Goal: Information Seeking & Learning: Understand process/instructions

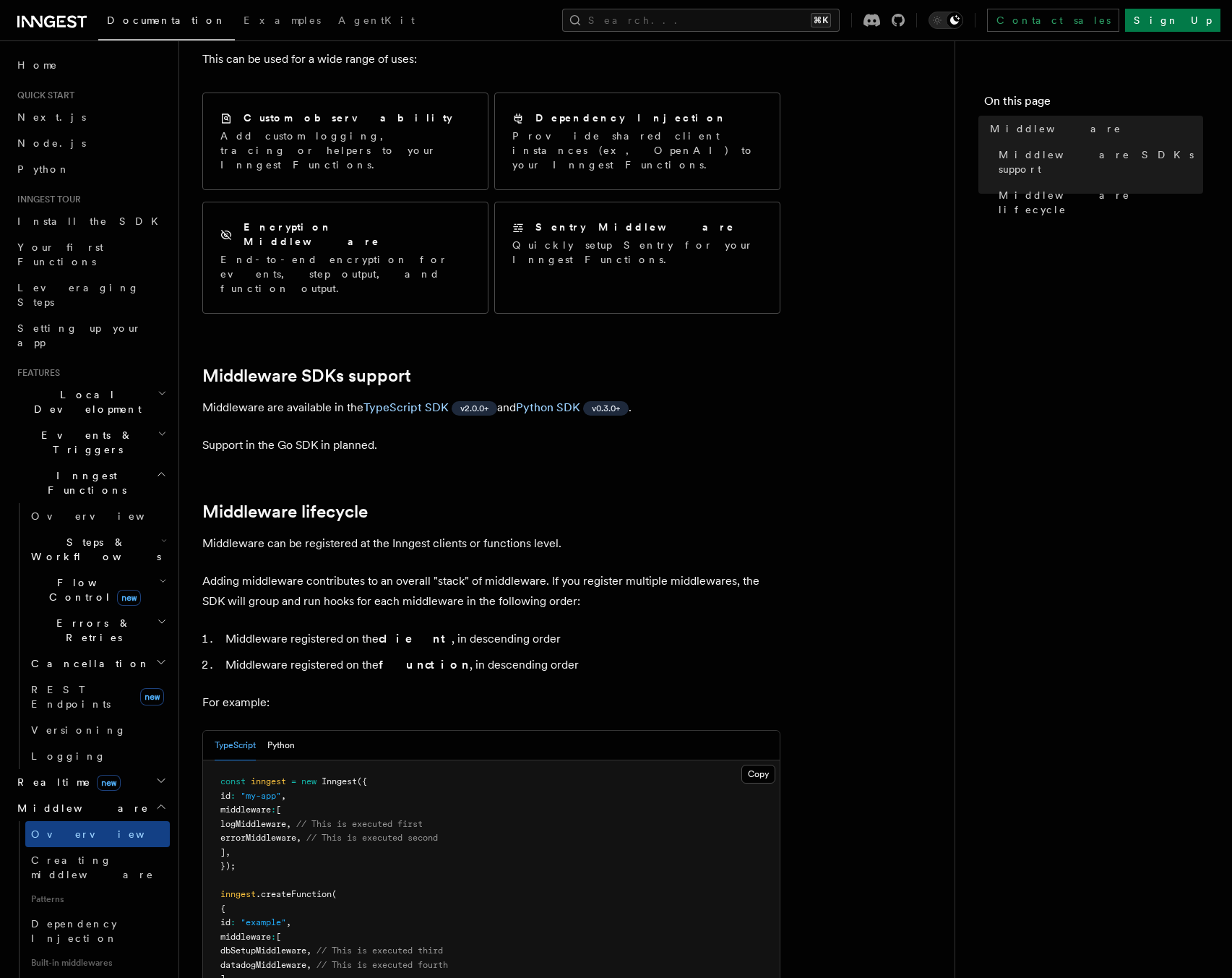
scroll to position [216, 0]
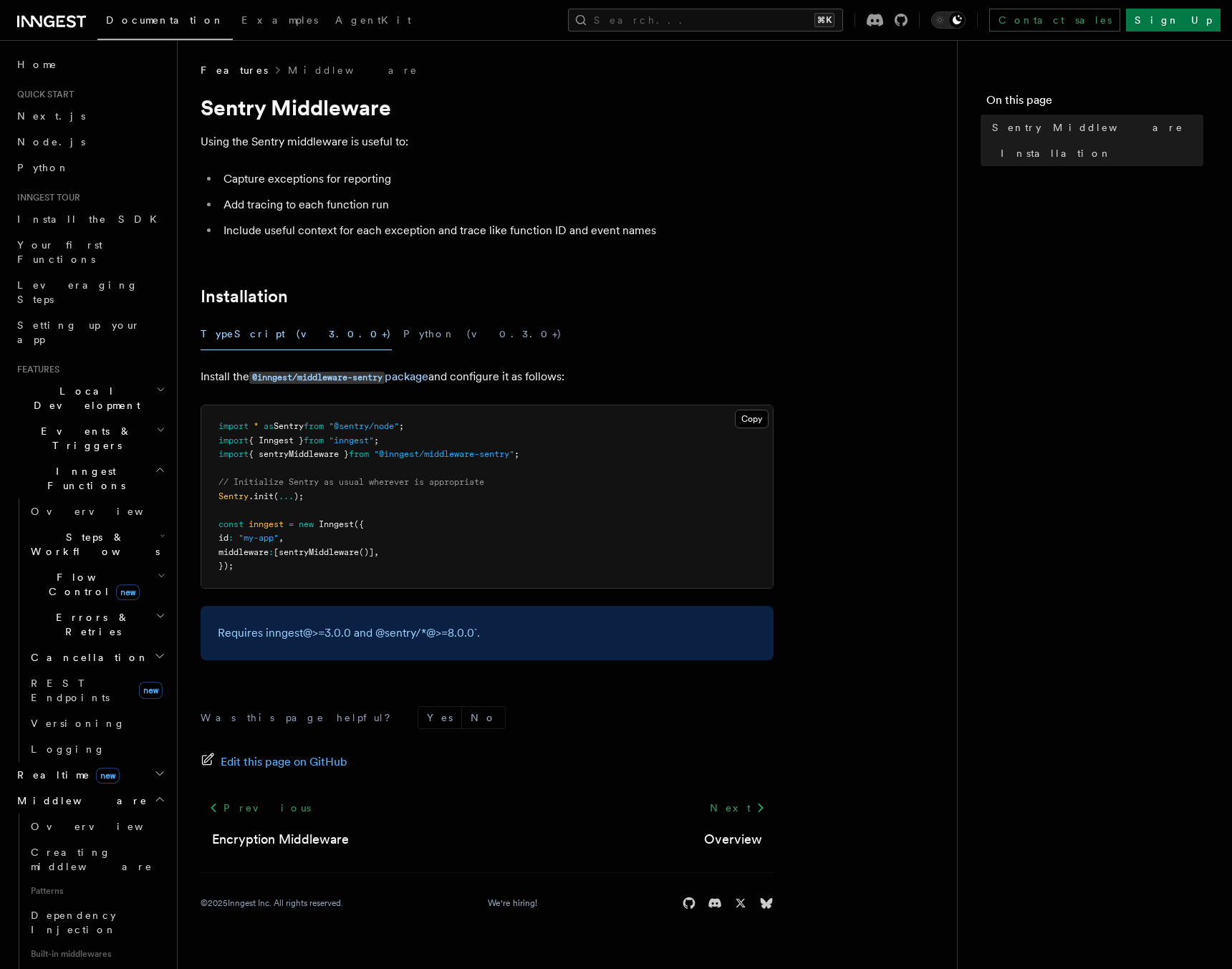
click at [331, 177] on li "Capture exceptions for reporting" at bounding box center [497, 179] width 555 height 20
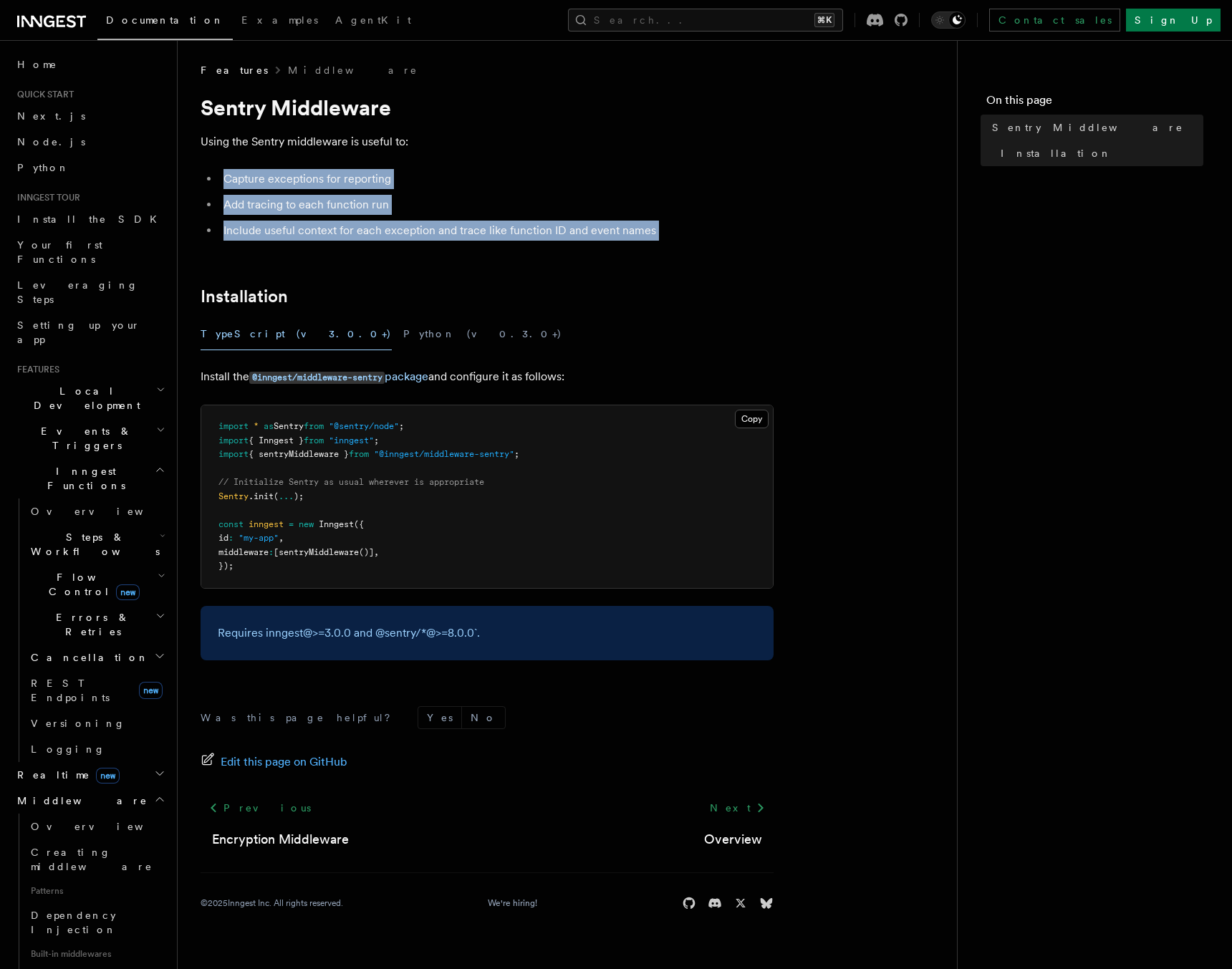
drag, startPoint x: 331, startPoint y: 177, endPoint x: 347, endPoint y: 228, distance: 53.5
click at [347, 228] on ul "Capture exceptions for reporting Add tracing to each function run Include usefu…" at bounding box center [487, 205] width 573 height 71
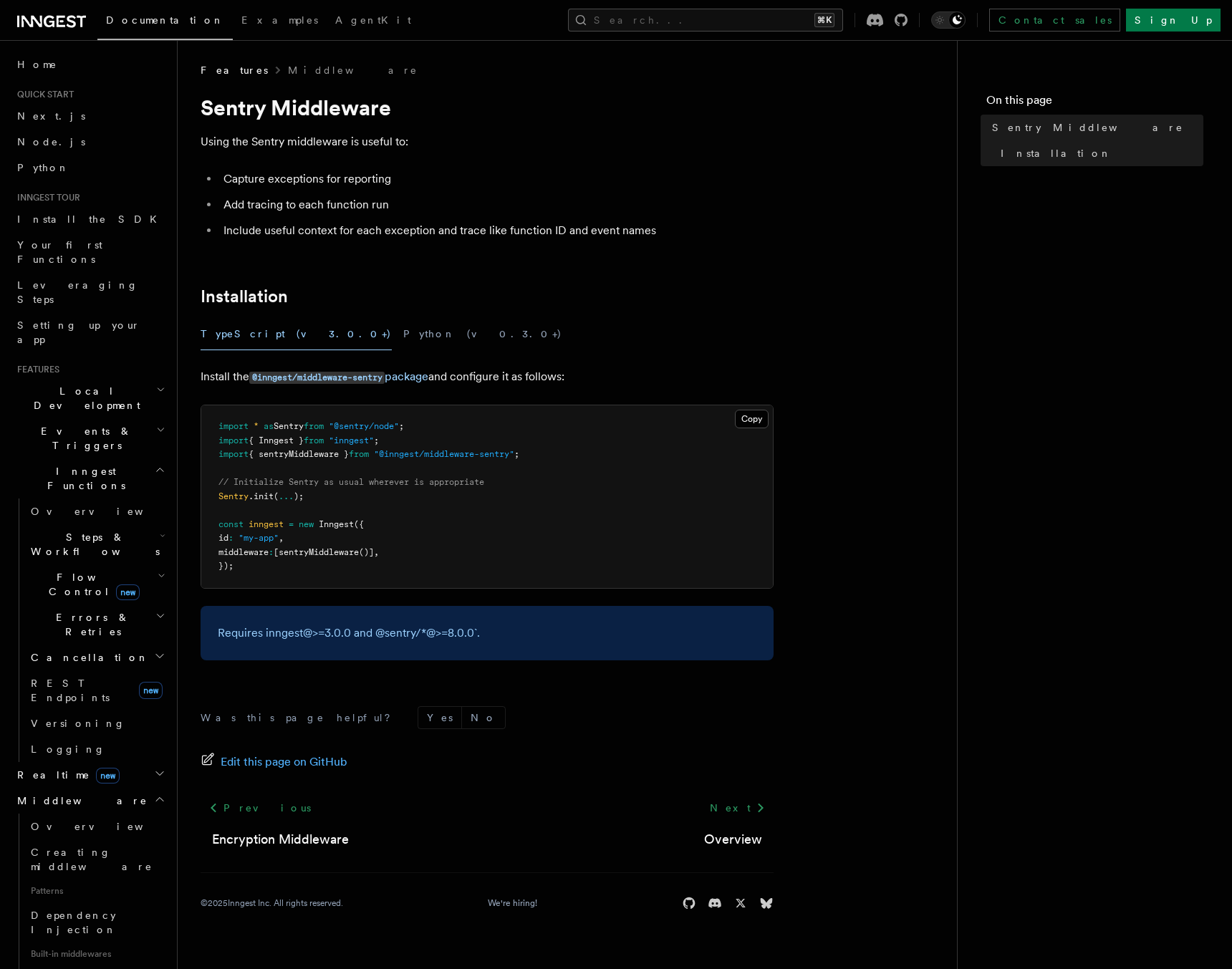
click at [312, 452] on span "{ sentryMiddleware }" at bounding box center [299, 454] width 100 height 10
click at [345, 556] on span "sentryMiddleware" at bounding box center [318, 552] width 80 height 10
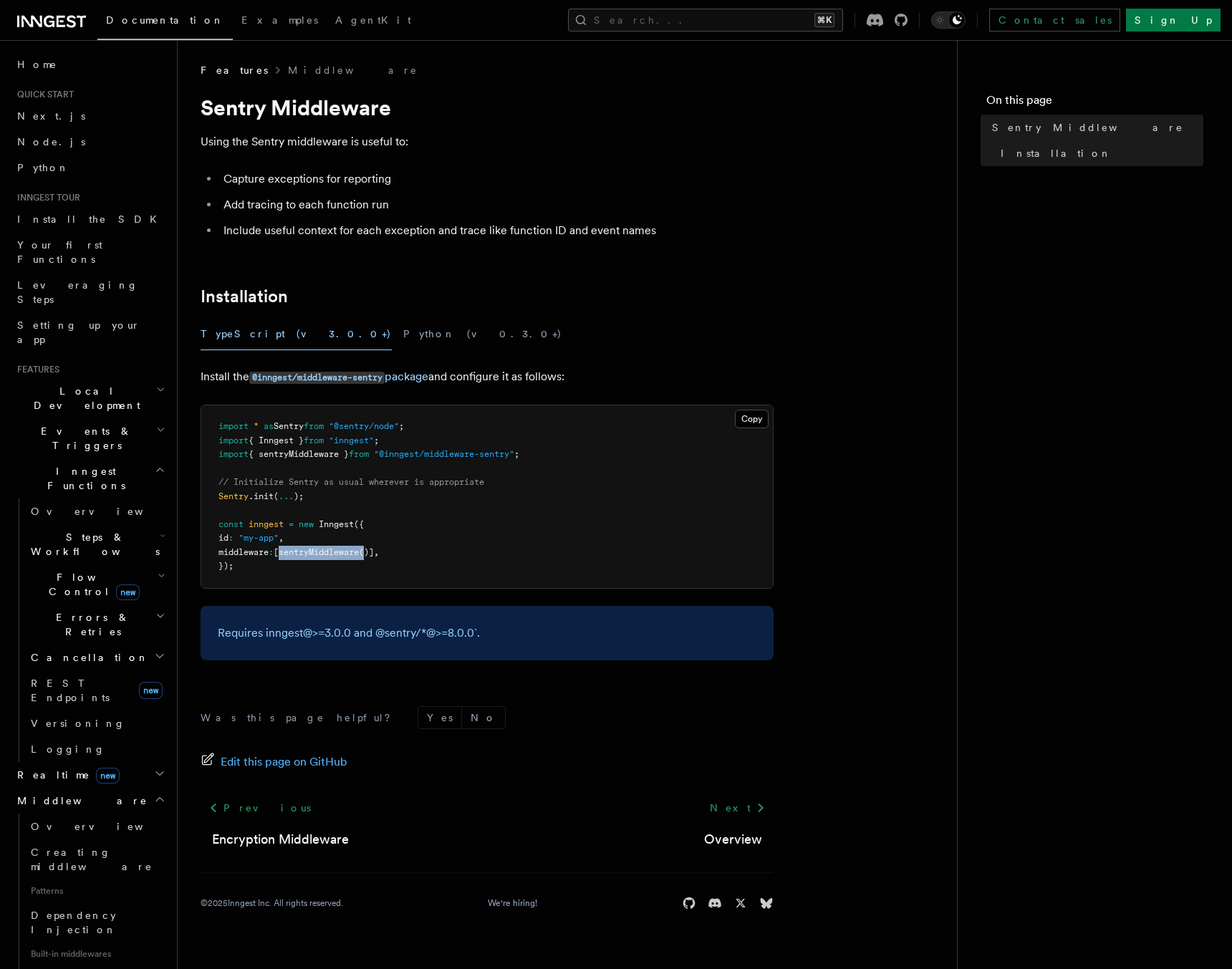
drag, startPoint x: 345, startPoint y: 556, endPoint x: 377, endPoint y: 553, distance: 32.1
click at [358, 553] on span "sentryMiddleware" at bounding box center [318, 552] width 80 height 10
click at [374, 552] on span "()]" at bounding box center [366, 552] width 15 height 10
drag, startPoint x: 384, startPoint y: 552, endPoint x: 352, endPoint y: 555, distance: 32.1
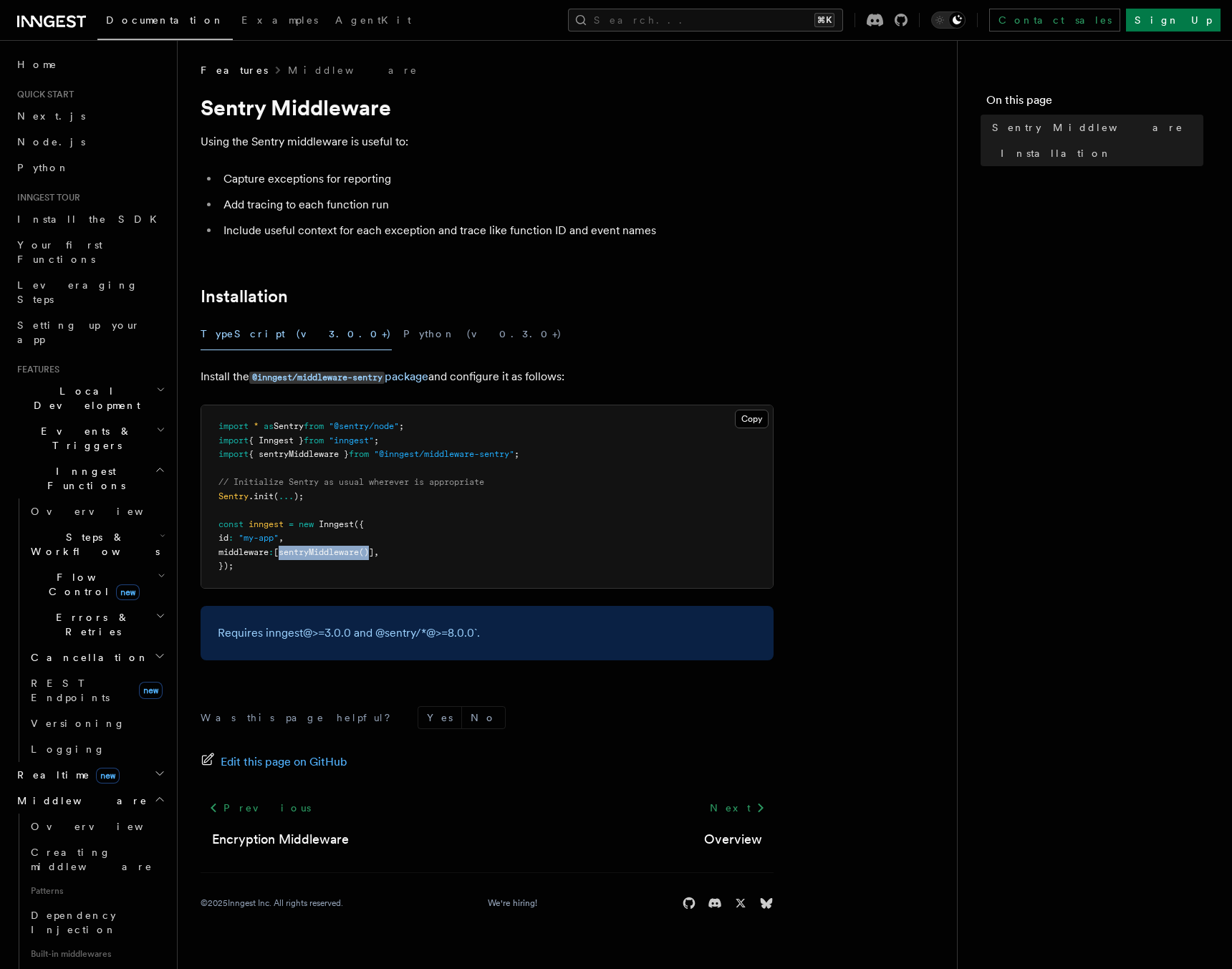
click at [352, 555] on span "middleware : [ sentryMiddleware ()] ," at bounding box center [299, 552] width 160 height 10
click at [332, 520] on span "Inngest" at bounding box center [336, 524] width 35 height 10
click at [333, 520] on span "Inngest" at bounding box center [336, 524] width 35 height 10
click at [364, 525] on span "({" at bounding box center [358, 524] width 10 height 10
click at [408, 452] on span ""@inngest/middleware-sentry"" at bounding box center [444, 454] width 140 height 10
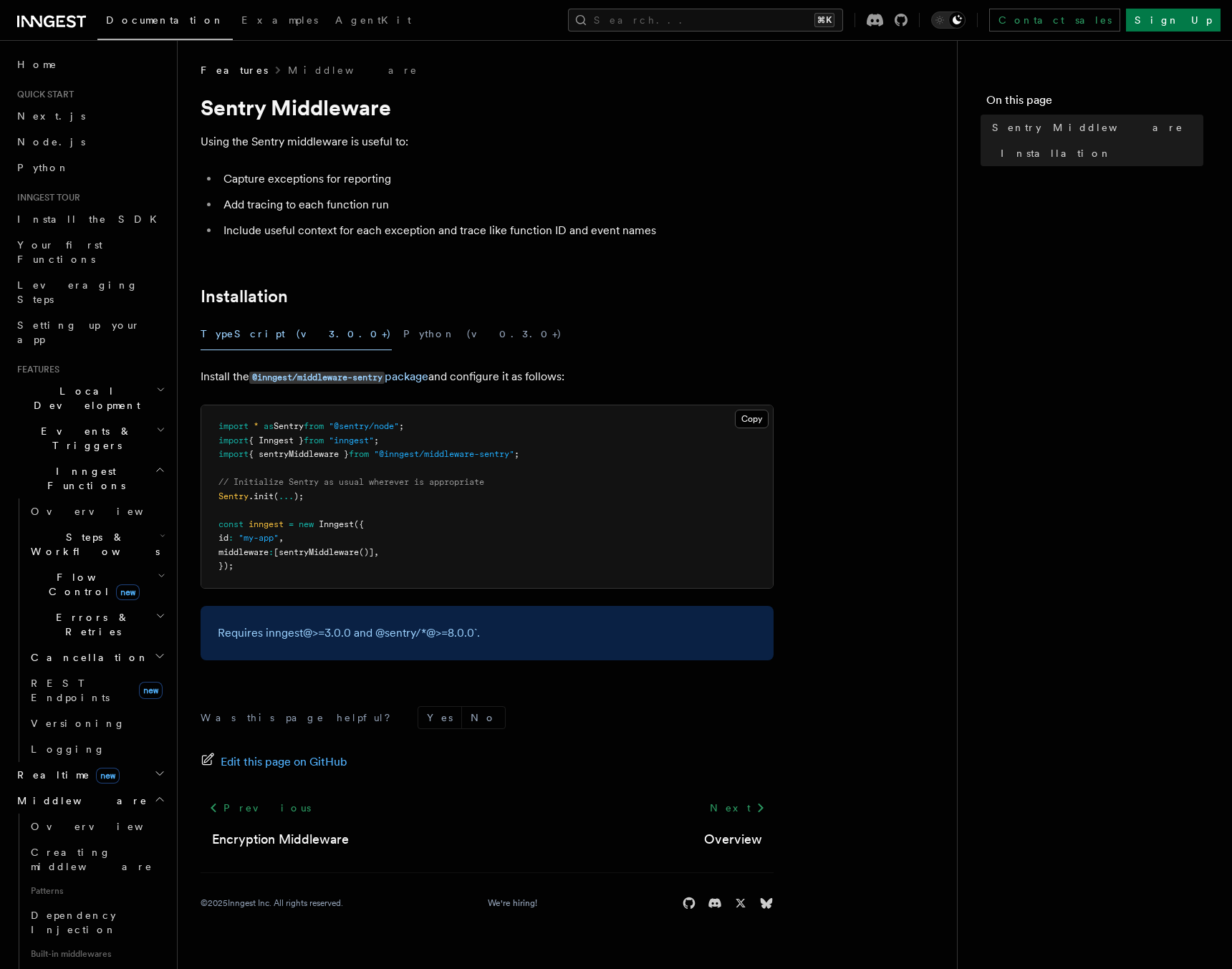
click at [334, 456] on span "{ sentryMiddleware }" at bounding box center [299, 454] width 100 height 10
click at [296, 378] on code "@inngest/middleware-sentry" at bounding box center [317, 378] width 135 height 13
drag, startPoint x: 468, startPoint y: 562, endPoint x: 444, endPoint y: 487, distance: 78.7
click at [444, 488] on pre "import * as Sentry from "@sentry/node" ; import { Inngest } from "inngest" ; im…" at bounding box center [486, 497] width 571 height 183
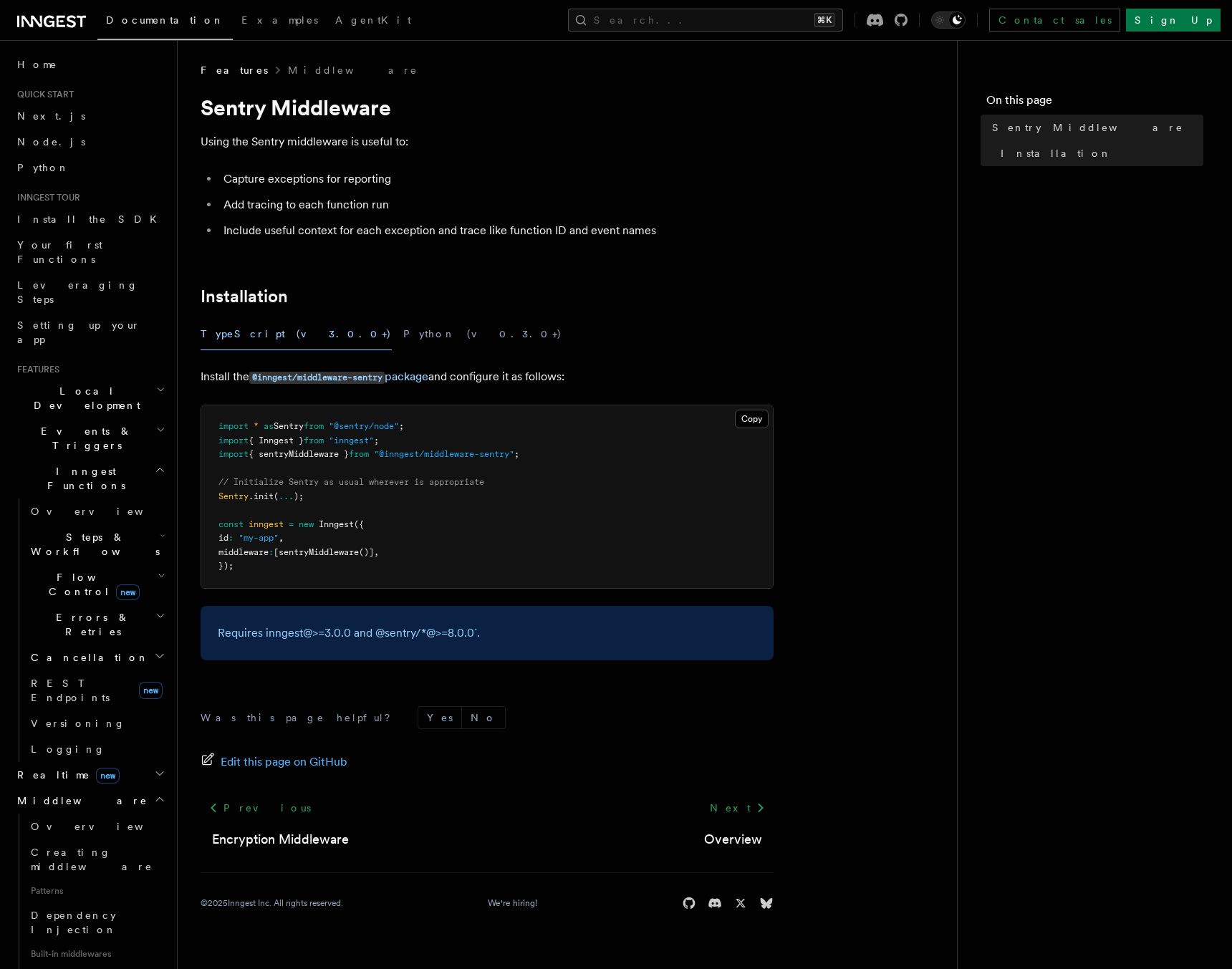
click at [500, 237] on li "Include useful context for each exception and trace like function ID and event …" at bounding box center [497, 230] width 555 height 20
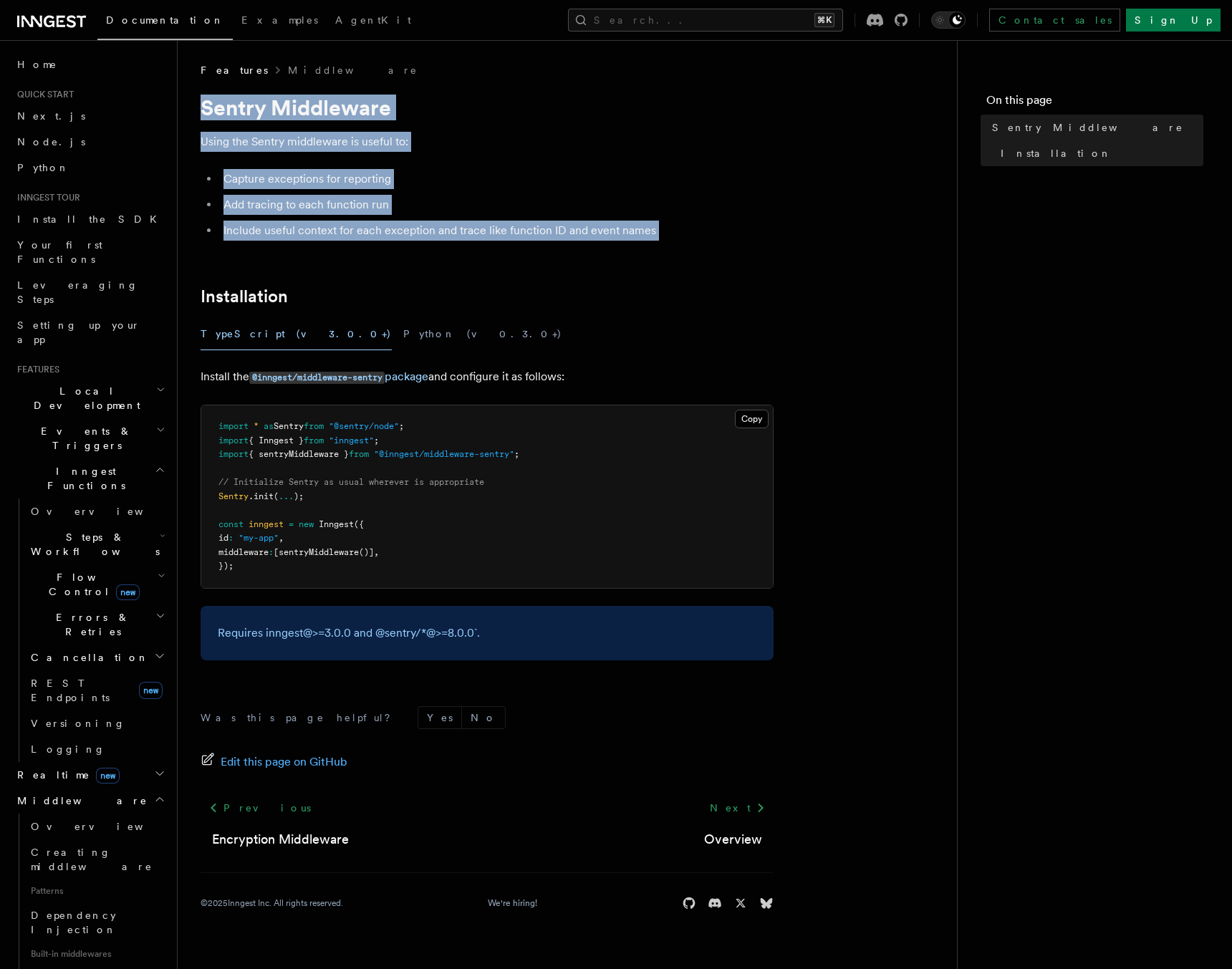
drag, startPoint x: 499, startPoint y: 237, endPoint x: 455, endPoint y: 110, distance: 134.4
click at [455, 110] on article "Features Middleware Sentry Middleware Using the Sentry middleware is useful to:…" at bounding box center [567, 503] width 733 height 881
click at [455, 110] on h1 "Sentry Middleware" at bounding box center [487, 107] width 573 height 26
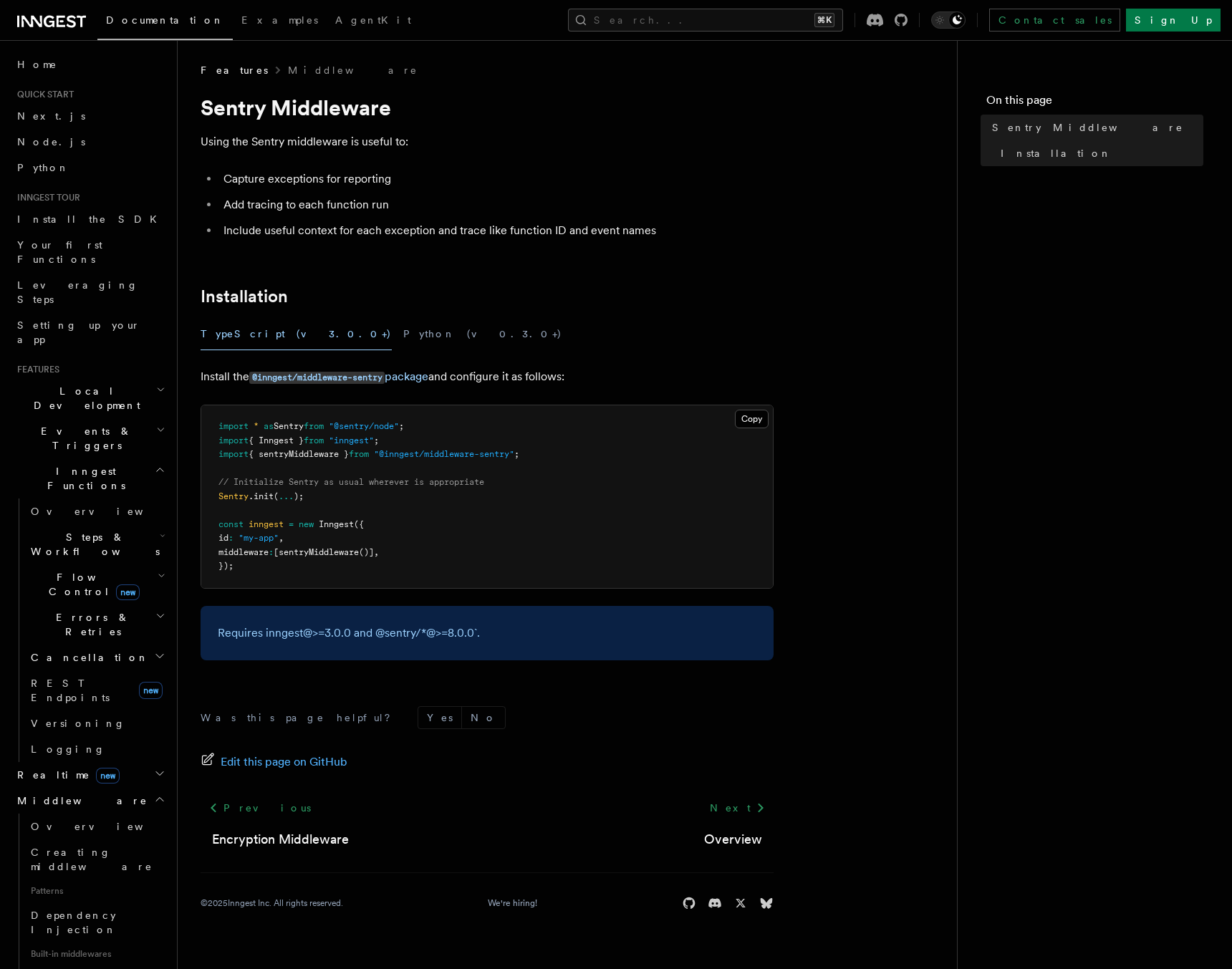
click at [455, 110] on h1 "Sentry Middleware" at bounding box center [487, 107] width 573 height 26
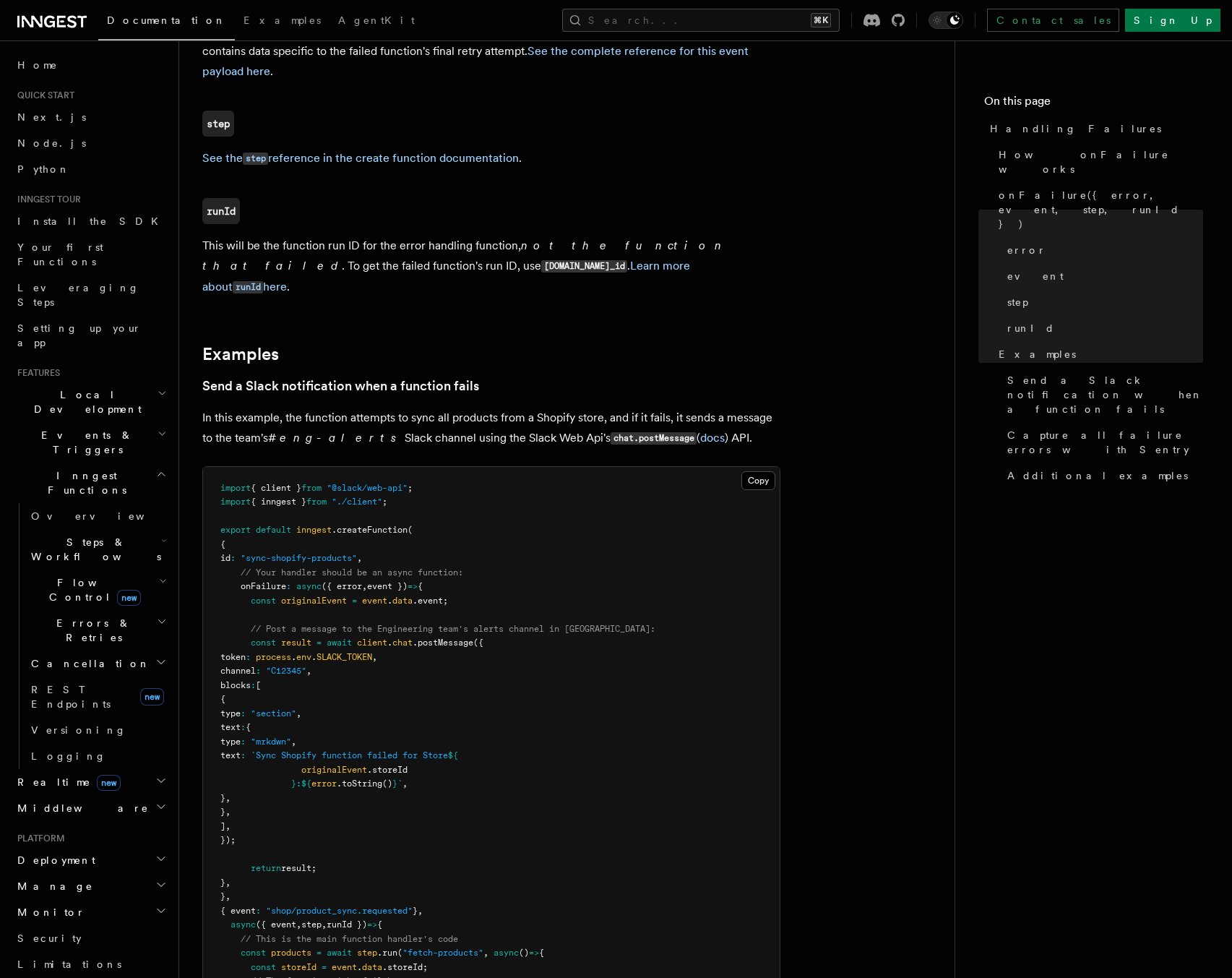
scroll to position [1525, 0]
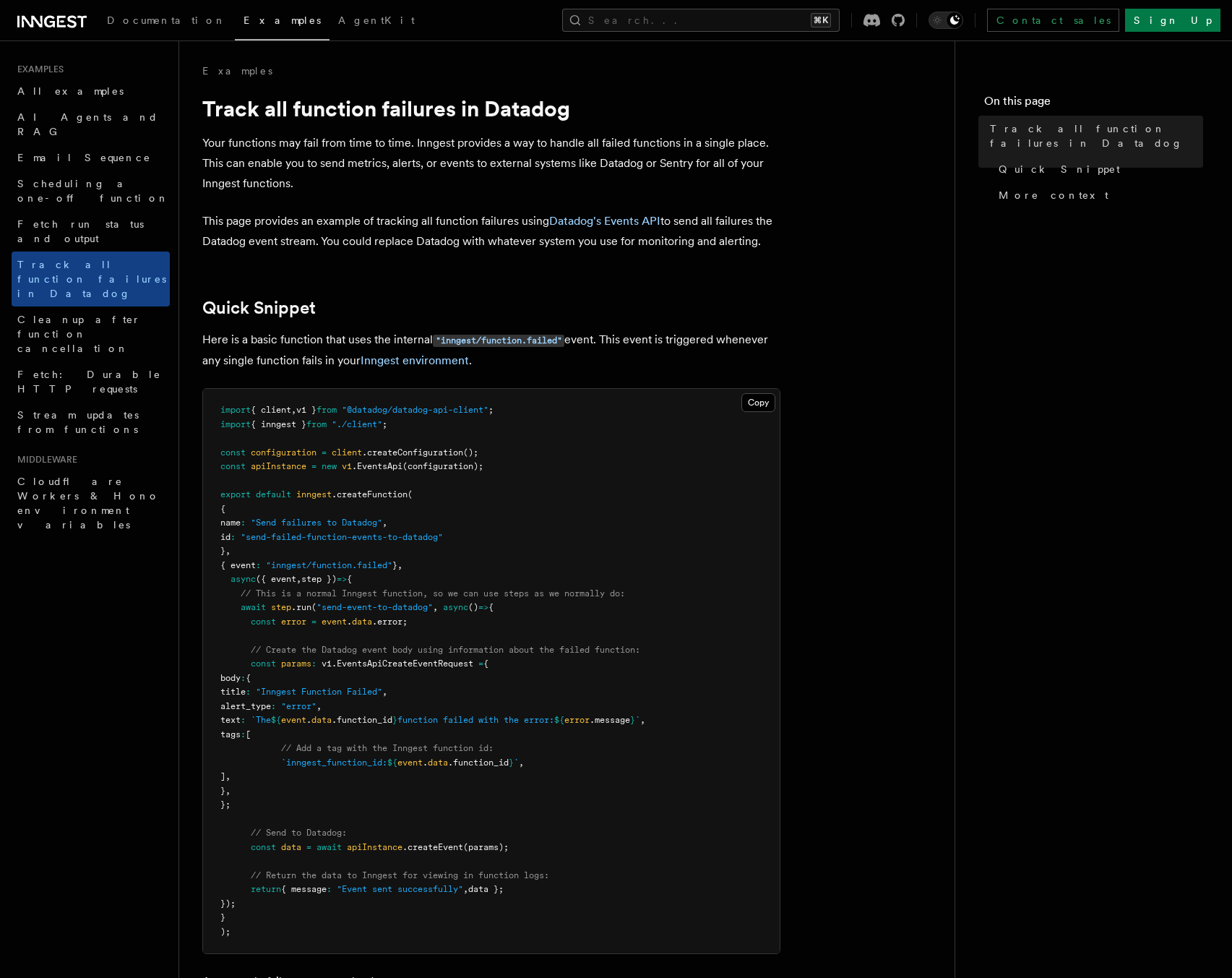
click at [303, 217] on p "This page provides an example of tracking all function failures using Datadog's…" at bounding box center [491, 231] width 578 height 41
click at [303, 218] on p "This page provides an example of tracking all function failures using Datadog's…" at bounding box center [491, 231] width 578 height 41
